Goal: Navigation & Orientation: Understand site structure

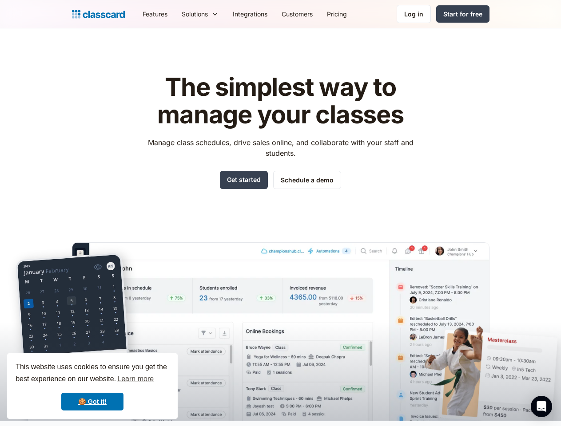
click at [280, 213] on div "The simplest way to manage your classes Manage class schedules, drive sales onl…" at bounding box center [280, 239] width 417 height 361
click at [92, 386] on div "This website uses cookies to ensure you get the best experience on our website.…" at bounding box center [92, 386] width 170 height 66
click at [312, 14] on nav "Features Resources Blog The latest industry news, updates and info. Customer st…" at bounding box center [312, 14] width 354 height 20
click at [174, 14] on div "Solutions Sports academy Swim school Dance studio Gymnastics Music school Marti…" at bounding box center [199, 14] width 51 height 20
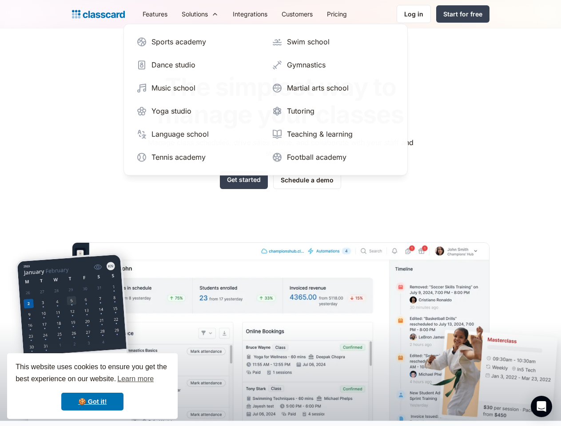
click at [541, 407] on icon "Open Intercom Messenger" at bounding box center [541, 406] width 9 height 11
